Goal: Task Accomplishment & Management: Use online tool/utility

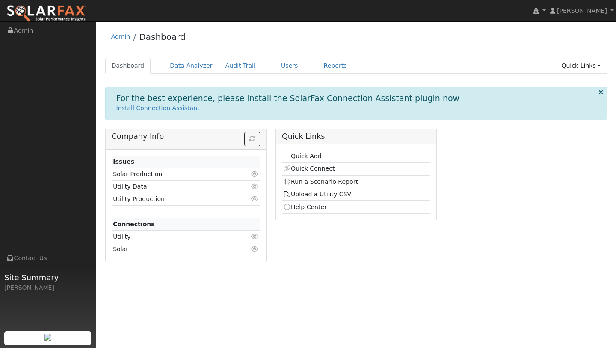
click at [175, 57] on div "Admin Dashboard Dashboard Data Analyzer Audit Trail Users Reports Quick Links Q…" at bounding box center [356, 147] width 511 height 243
click at [175, 68] on link "Data Analyzer" at bounding box center [192, 66] width 56 height 16
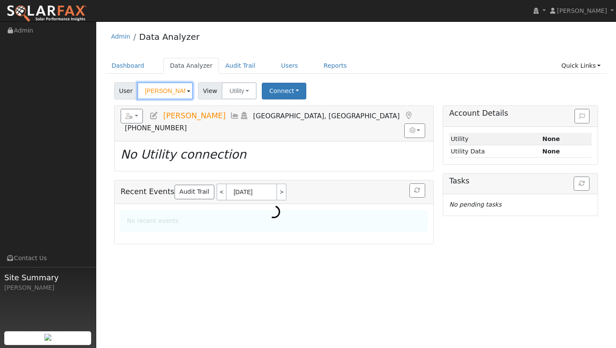
click at [158, 92] on input "Vita Patterson" at bounding box center [165, 90] width 56 height 17
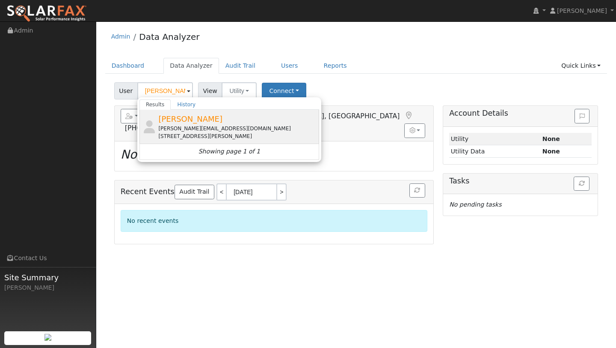
click at [197, 122] on span "Martin Dold" at bounding box center [190, 118] width 64 height 9
type input "Martin Dold"
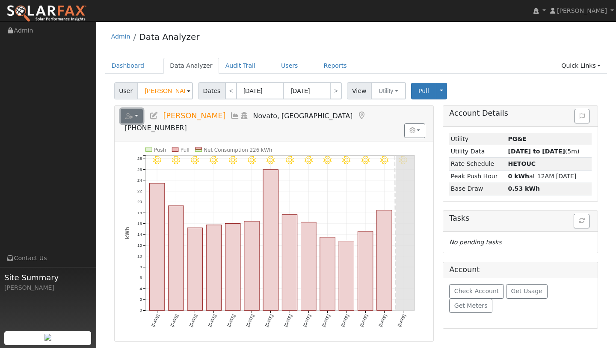
click at [138, 121] on button "button" at bounding box center [132, 116] width 23 height 15
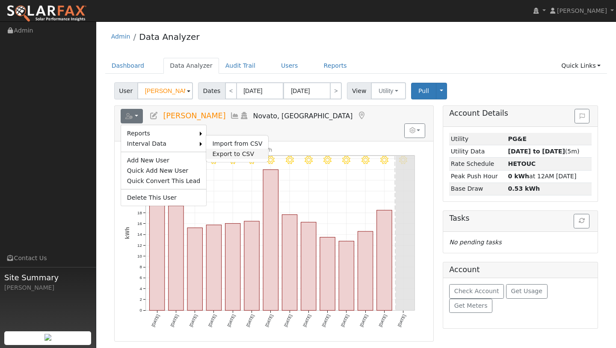
click at [209, 152] on link "Export to CSV" at bounding box center [237, 154] width 62 height 10
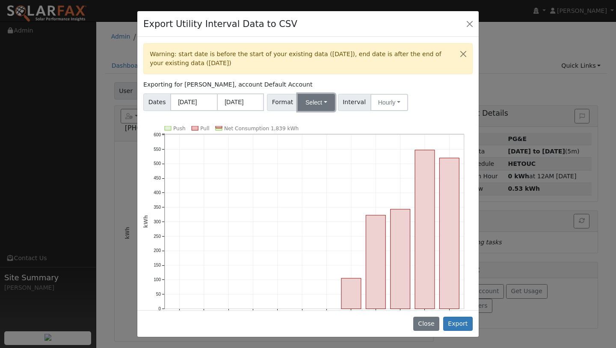
click at [301, 105] on button "Select" at bounding box center [316, 102] width 37 height 17
click at [311, 172] on link "Aurora" at bounding box center [327, 175] width 61 height 12
click at [451, 324] on button "Export" at bounding box center [458, 323] width 30 height 15
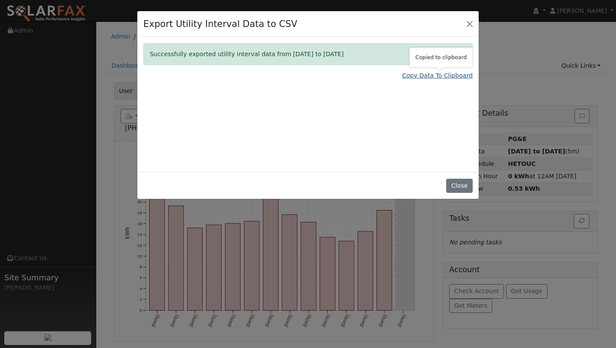
click at [429, 74] on link "Copy Data To Clipboard" at bounding box center [437, 75] width 71 height 9
